Goal: Transaction & Acquisition: Purchase product/service

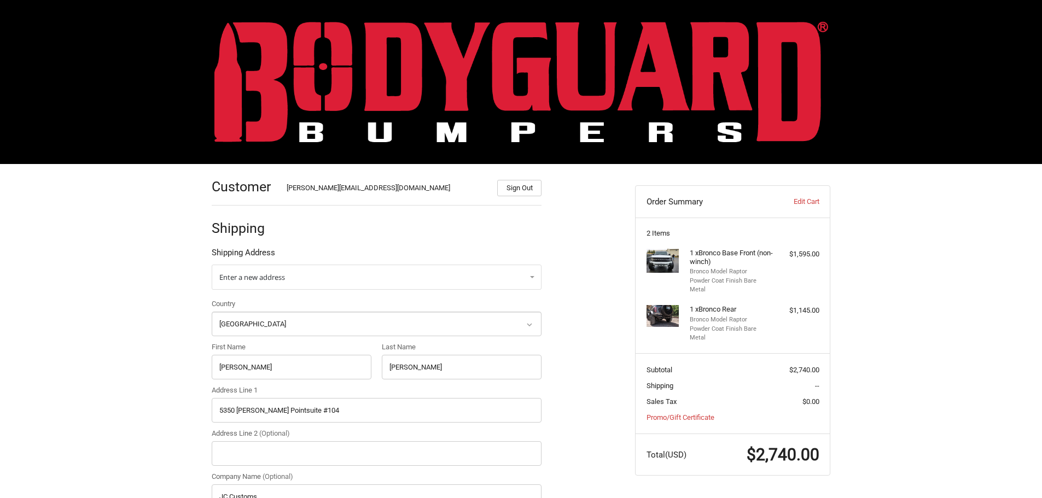
select select "US"
select select "FL"
click at [376, 63] on img at bounding box center [520, 81] width 613 height 121
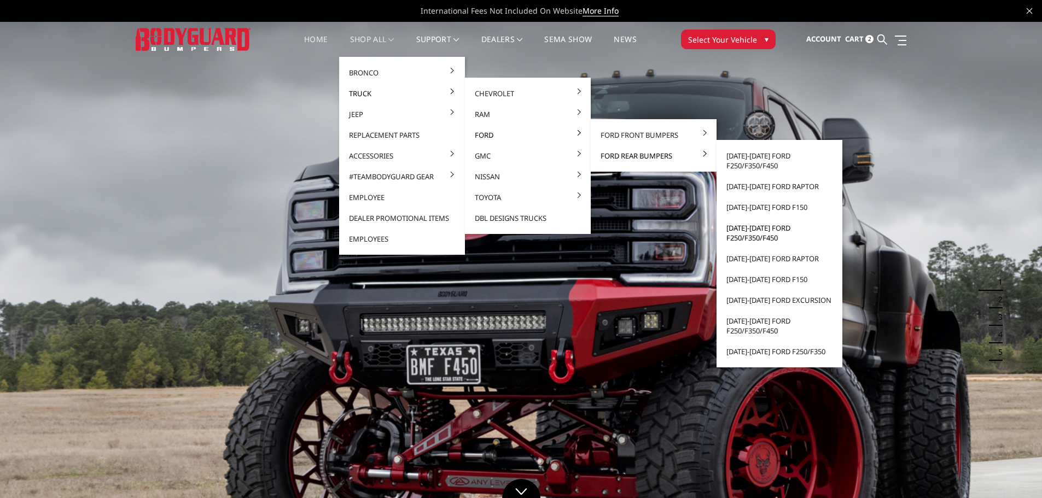
click at [752, 233] on link "[DATE]-[DATE] Ford F250/F350/F450" at bounding box center [779, 233] width 117 height 31
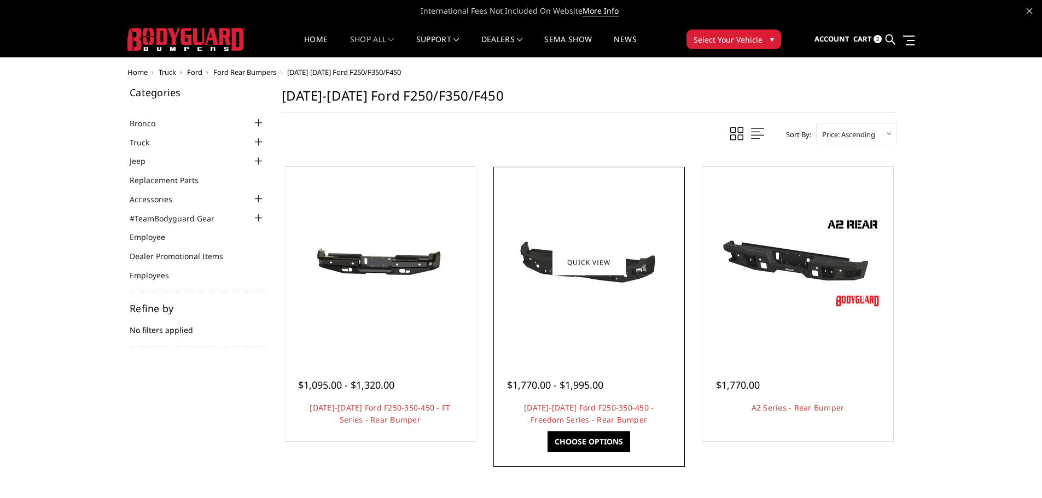
click at [585, 324] on div at bounding box center [589, 263] width 186 height 186
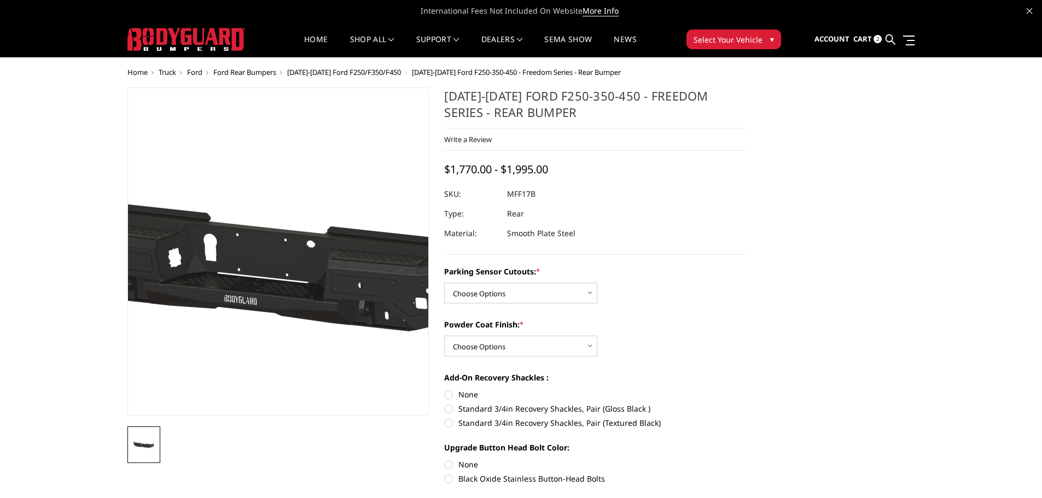
click at [280, 299] on img at bounding box center [276, 251] width 700 height 333
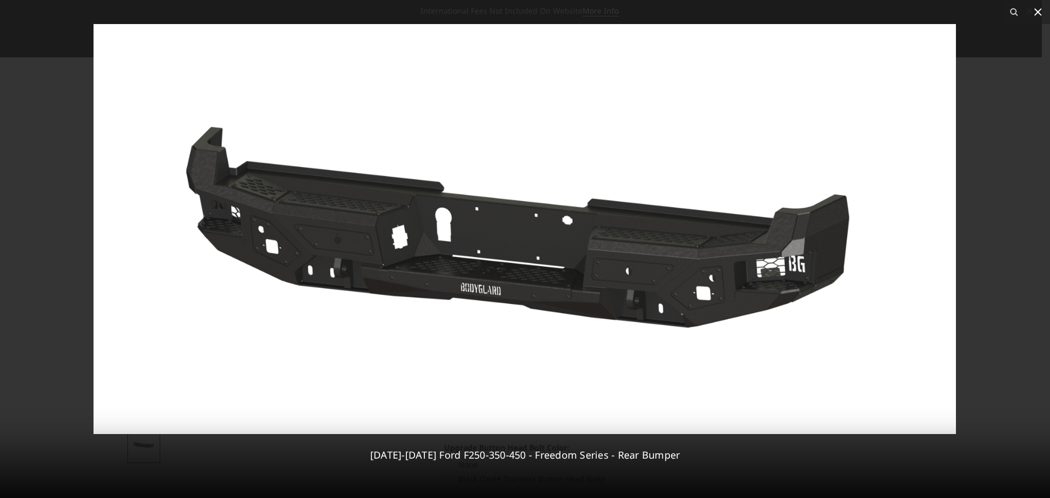
click at [1038, 11] on icon at bounding box center [1037, 11] width 13 height 13
